Goal: Task Accomplishment & Management: Use online tool/utility

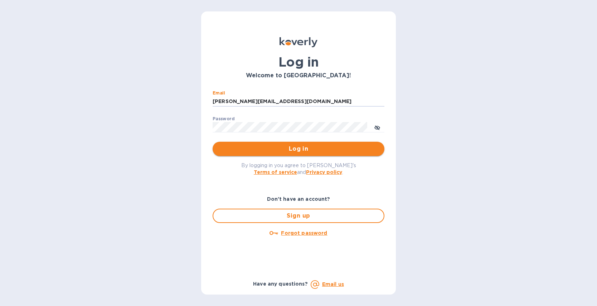
click at [291, 146] on span "Log in" at bounding box center [298, 149] width 160 height 9
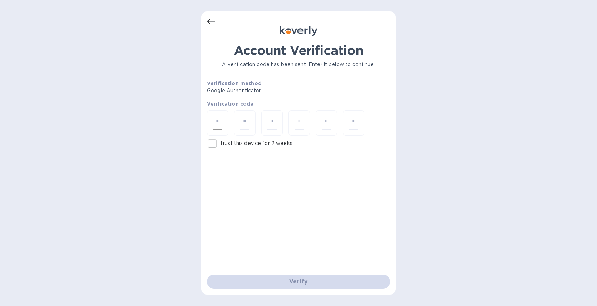
click at [211, 118] on div at bounding box center [217, 122] width 21 height 25
type input "0"
type input "1"
type input "6"
type input "5"
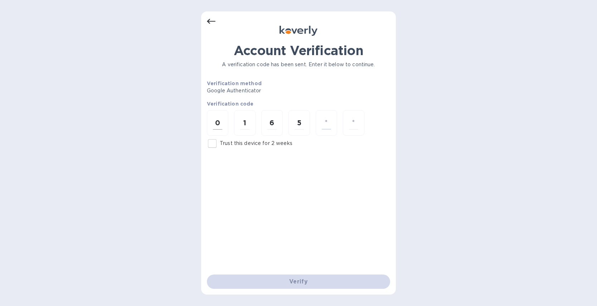
type input "9"
type input "4"
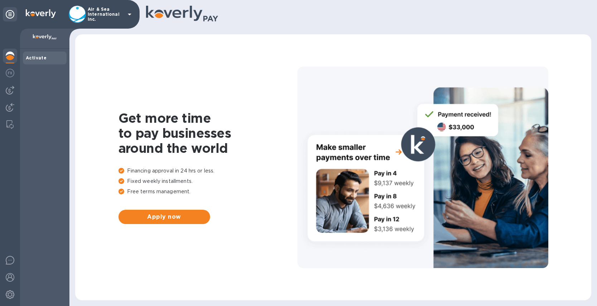
click at [129, 14] on icon at bounding box center [130, 15] width 4 height 2
